Goal: Entertainment & Leisure: Consume media (video, audio)

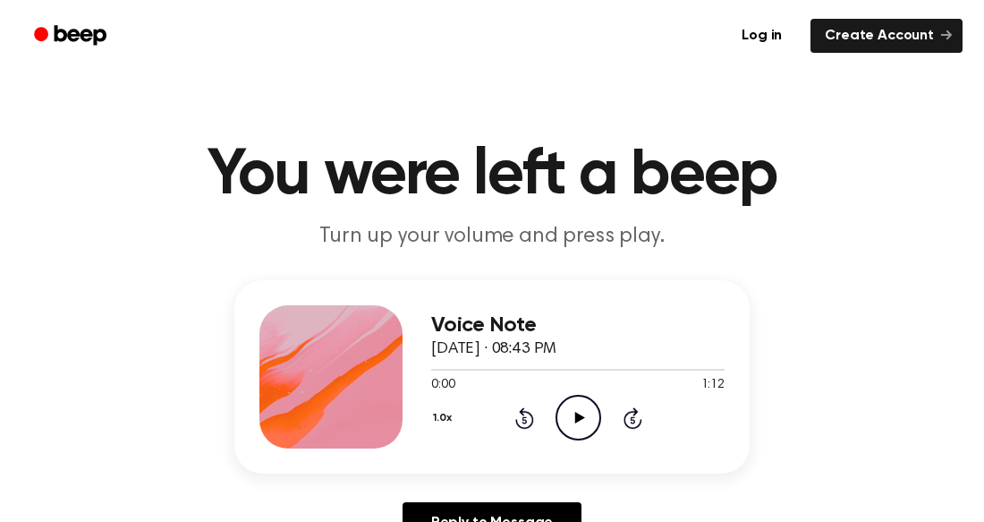
click at [562, 414] on icon "Play Audio" at bounding box center [579, 418] width 46 height 46
click at [570, 406] on icon "Play Audio" at bounding box center [579, 418] width 46 height 46
click at [576, 407] on icon "Play Audio" at bounding box center [579, 418] width 46 height 46
click at [583, 406] on icon "Play Audio" at bounding box center [579, 418] width 46 height 46
click at [183, 286] on div "Voice Note September 10, 2024 · 08:48 PM 0:11 1:08 Your browser does not suppor…" at bounding box center [491, 418] width 941 height 277
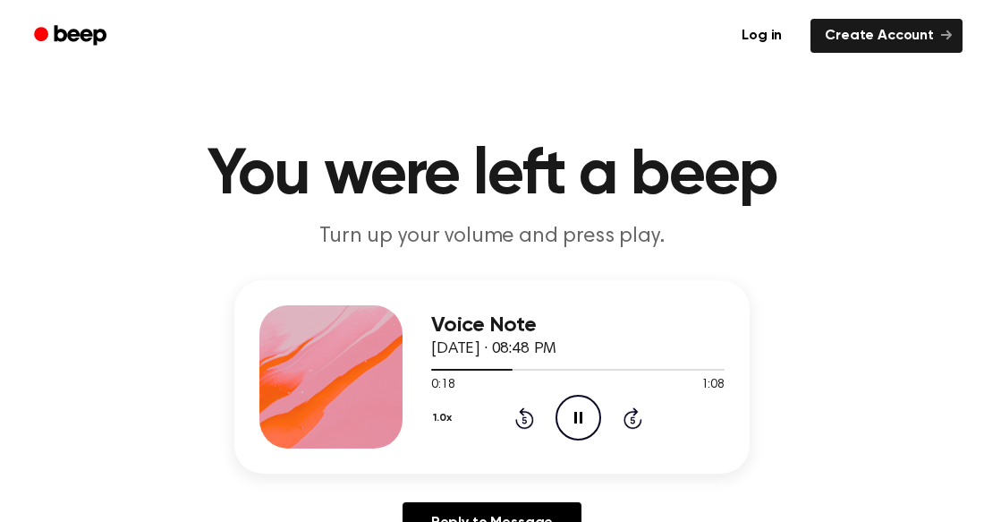
scroll to position [2, 0]
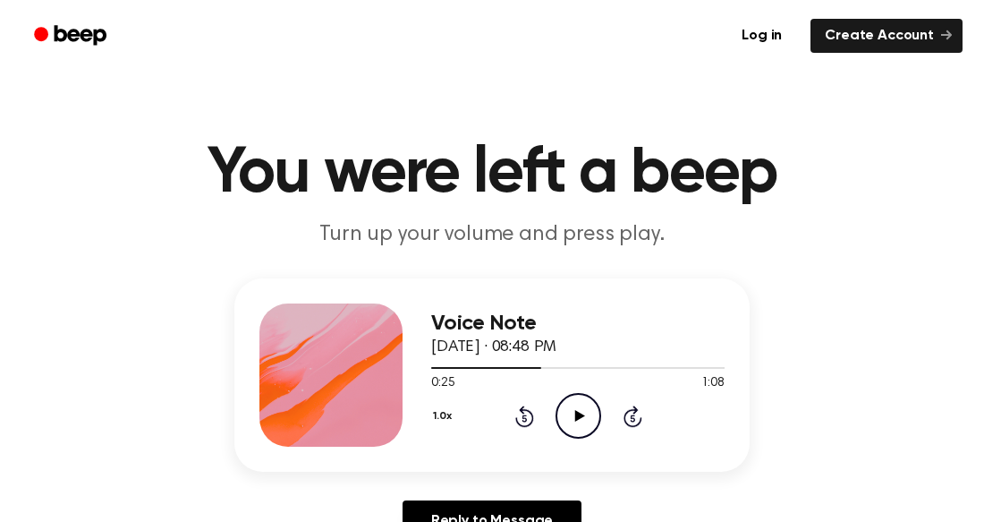
click at [579, 433] on icon "Play Audio" at bounding box center [579, 416] width 46 height 46
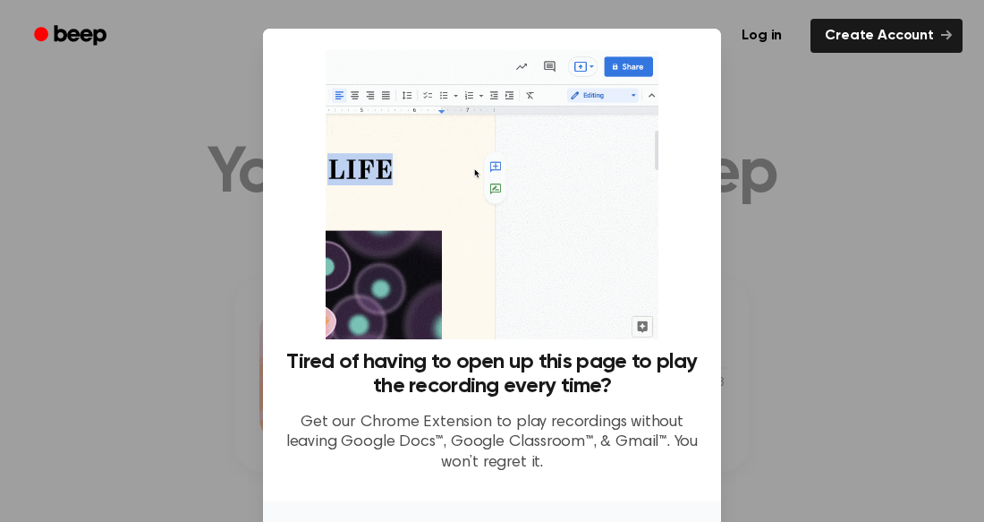
click at [234, 217] on div at bounding box center [492, 261] width 984 height 522
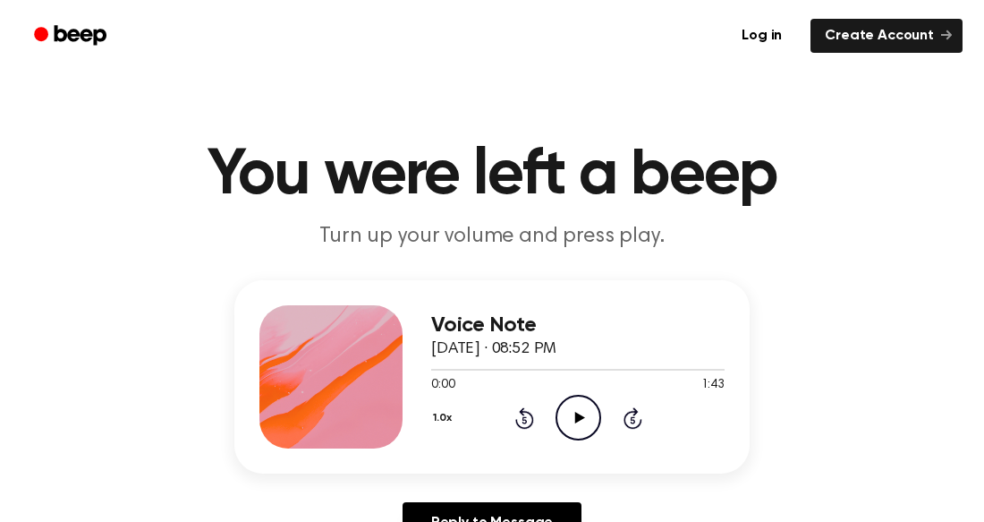
click at [571, 411] on icon "Play Audio" at bounding box center [579, 418] width 46 height 46
click at [578, 412] on icon "Play Audio" at bounding box center [579, 418] width 46 height 46
